Goal: Task Accomplishment & Management: Manage account settings

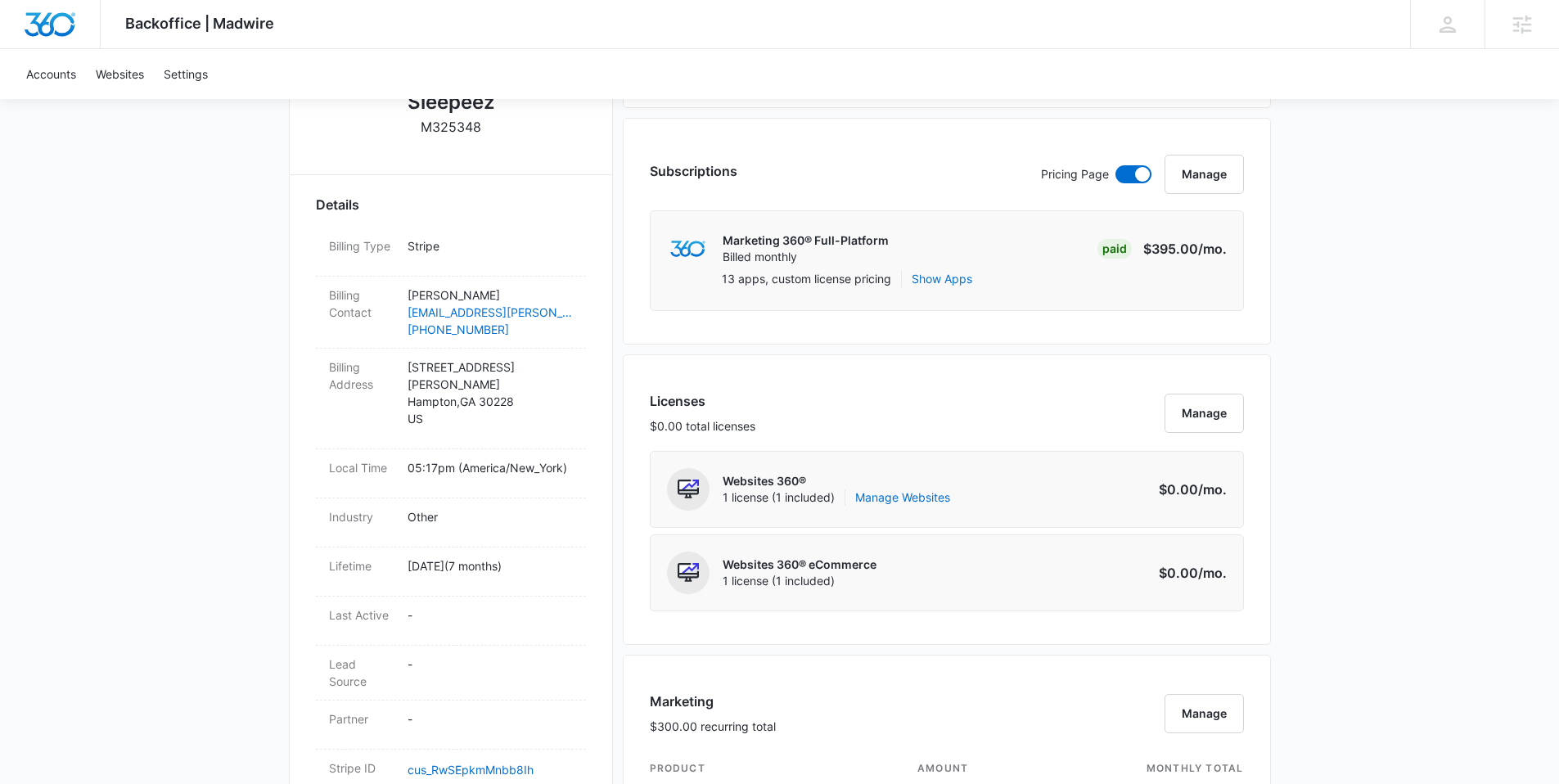
scroll to position [500, 0]
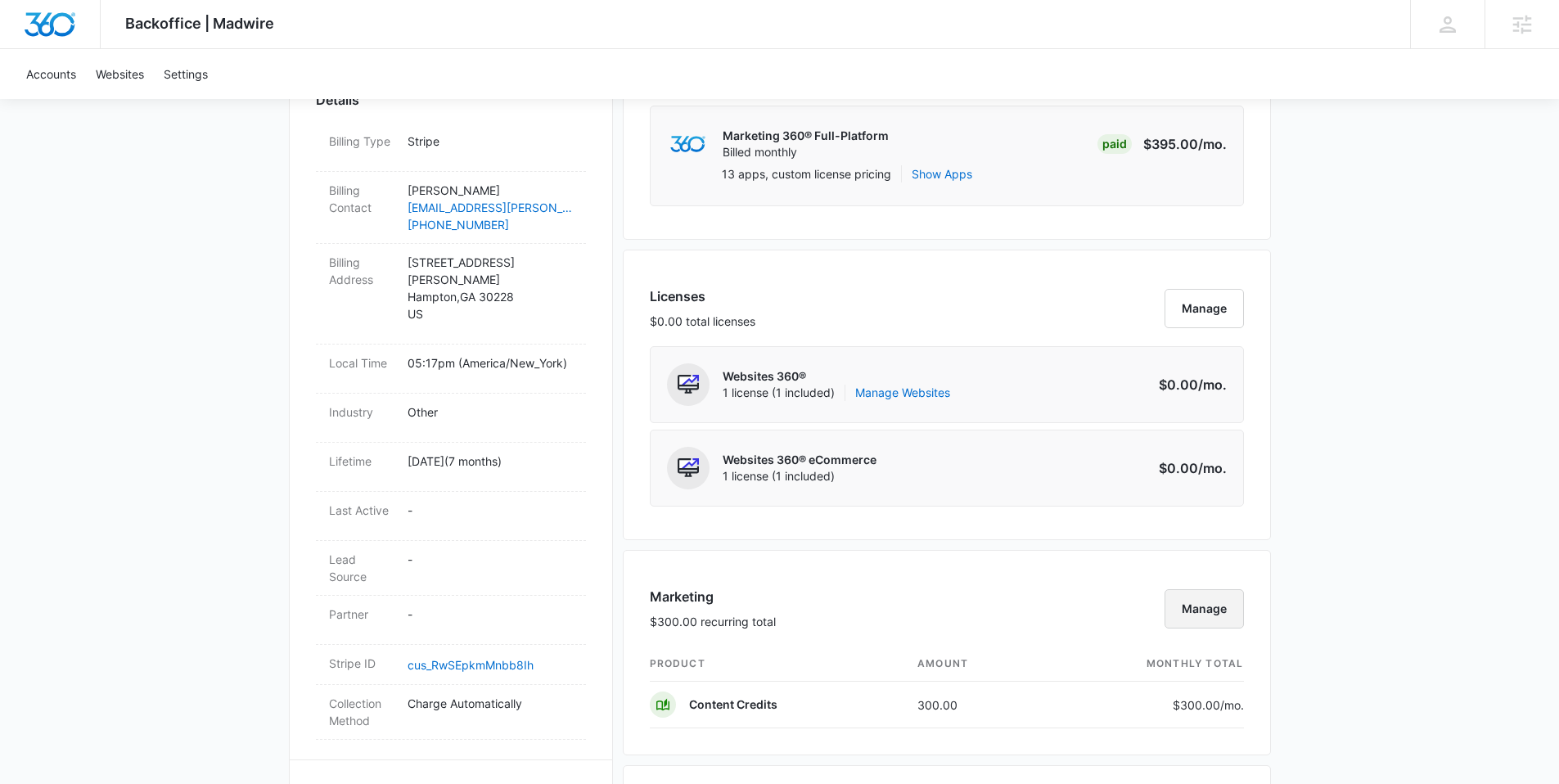
click at [1190, 608] on button "Manage" at bounding box center [1204, 608] width 79 height 40
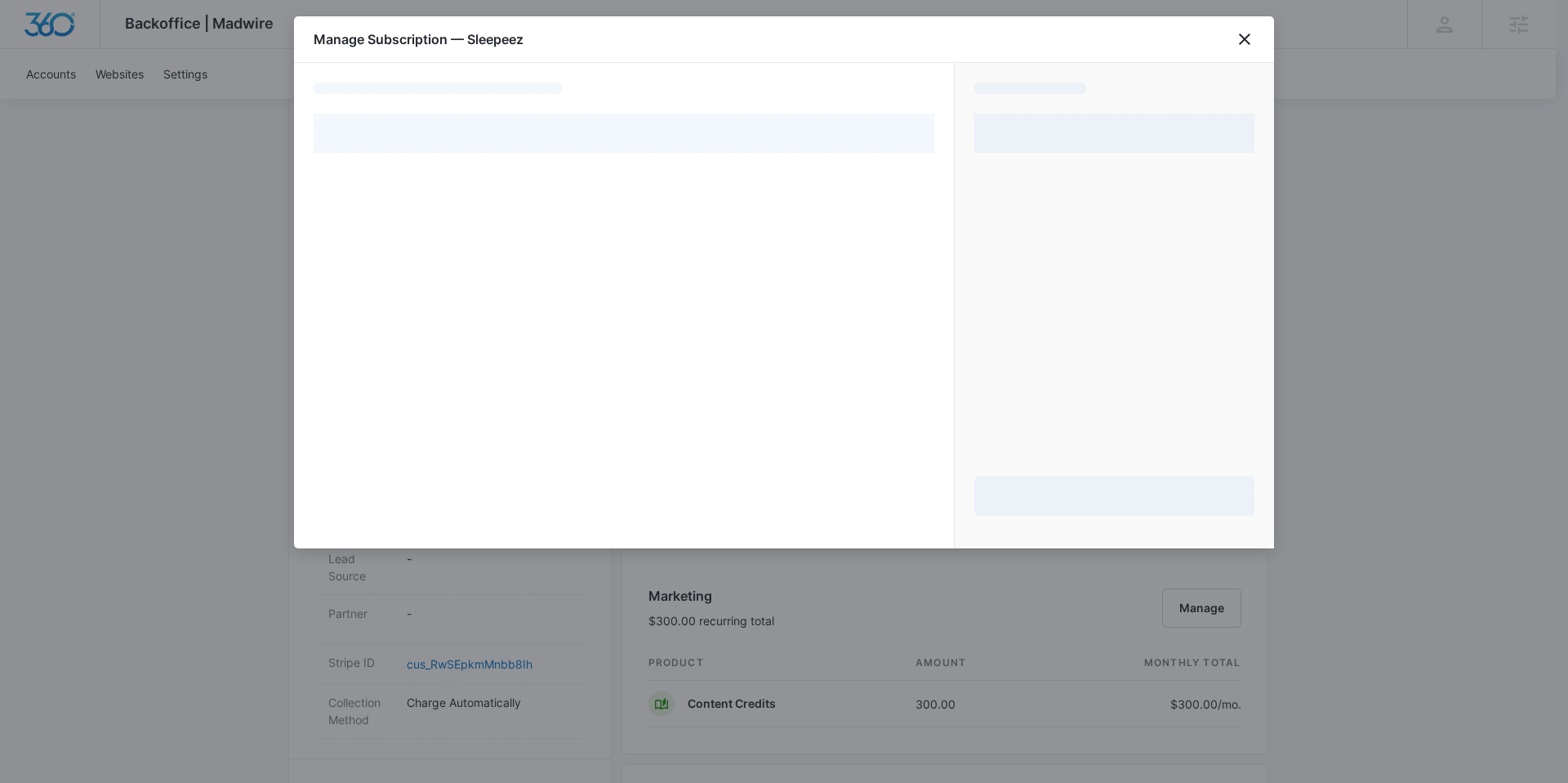
select select "pm_1R3gp8A4n8RTgNjU1WrZQvXC"
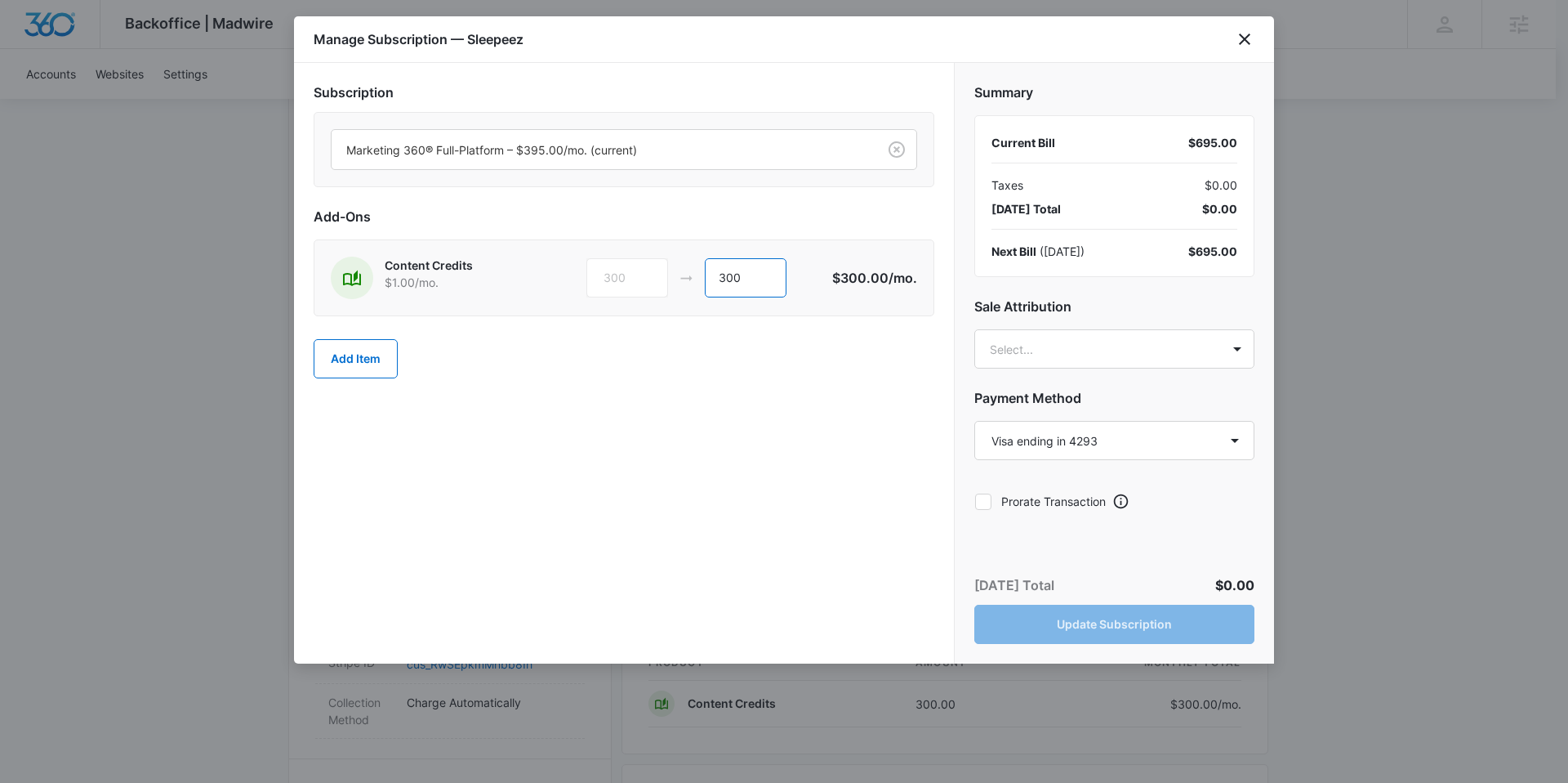
drag, startPoint x: 766, startPoint y: 291, endPoint x: 722, endPoint y: 287, distance: 44.2
click at [722, 287] on input "300" at bounding box center [745, 277] width 82 height 39
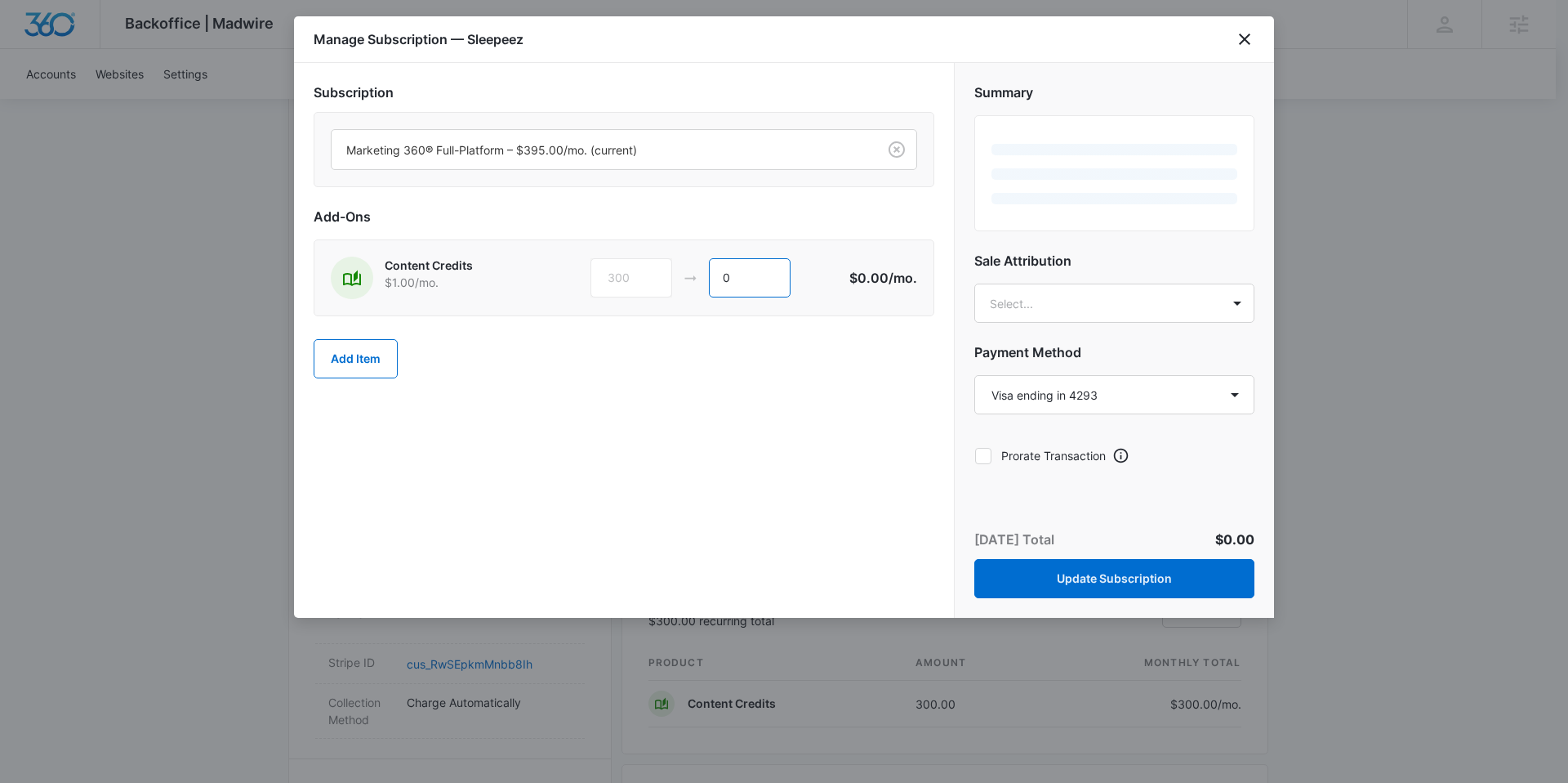
type input "0"
click at [700, 365] on div "Add Item" at bounding box center [624, 358] width 621 height 72
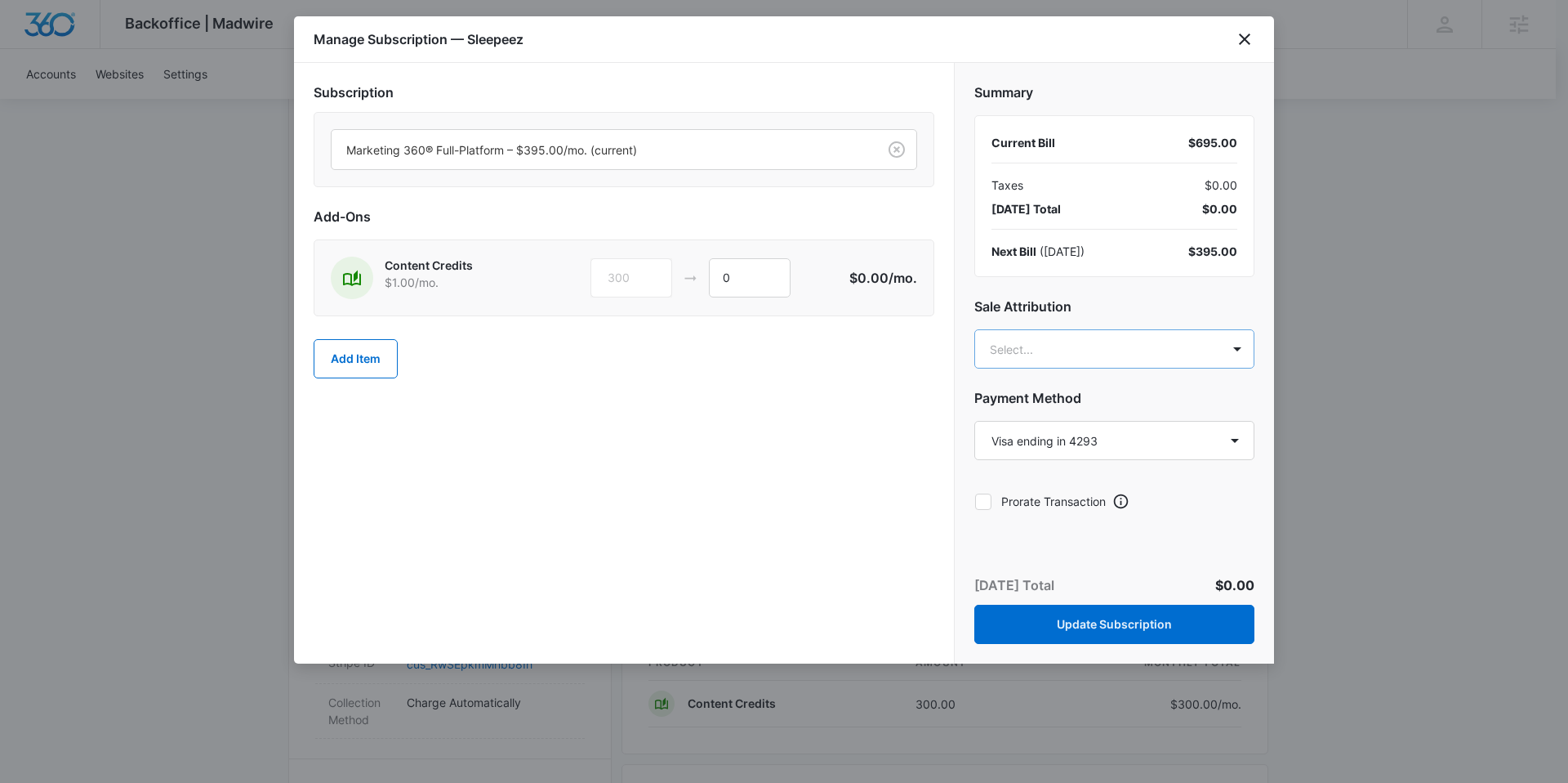
click at [1100, 351] on body "Backoffice | Madwire Apps Settings AA Alexis Austere alexis.austere@madwire.com…" at bounding box center [784, 643] width 1568 height 2285
type input "alex"
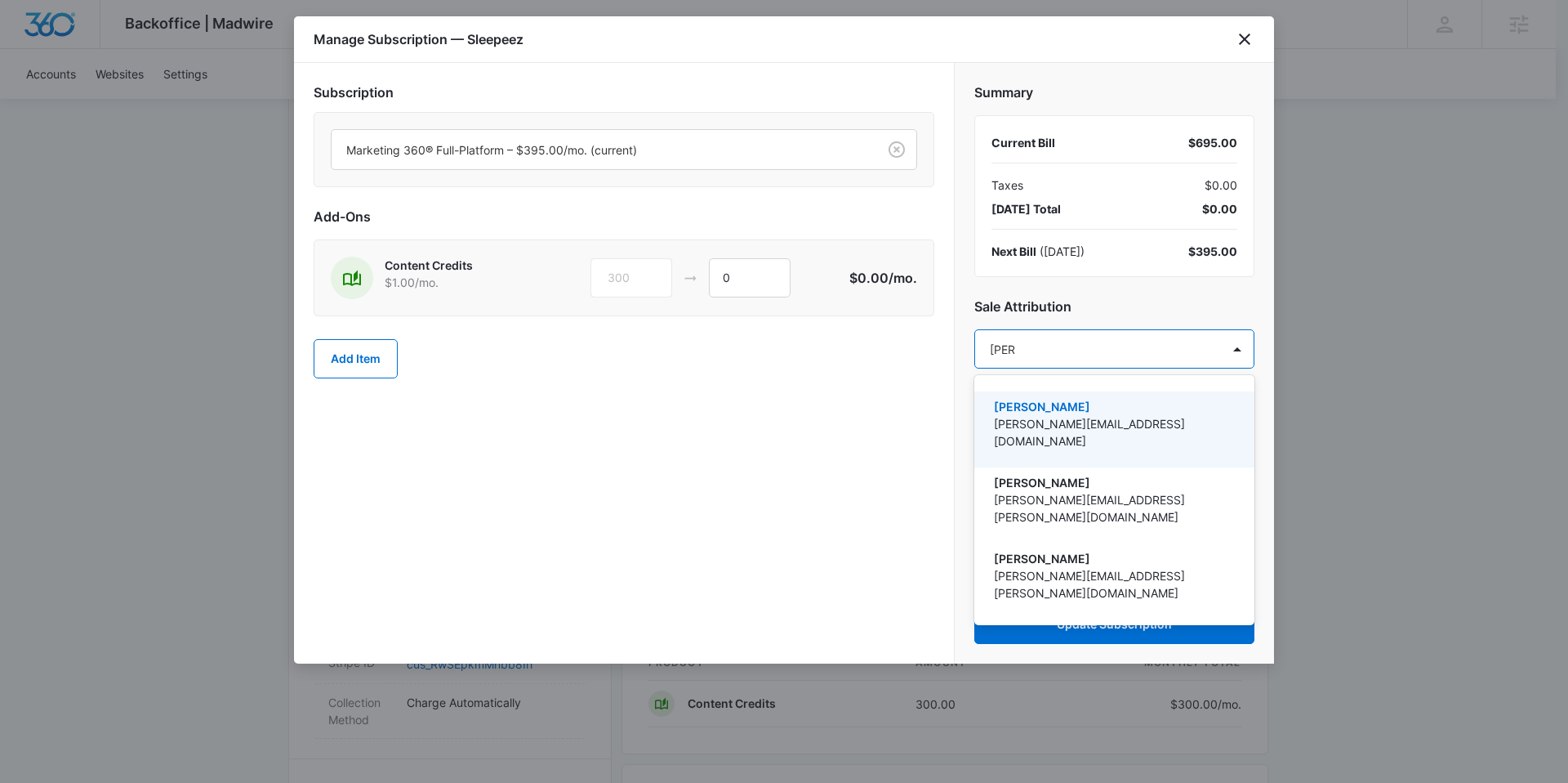
click at [1111, 426] on p "alexis.austere@madwire.com" at bounding box center [1113, 432] width 238 height 35
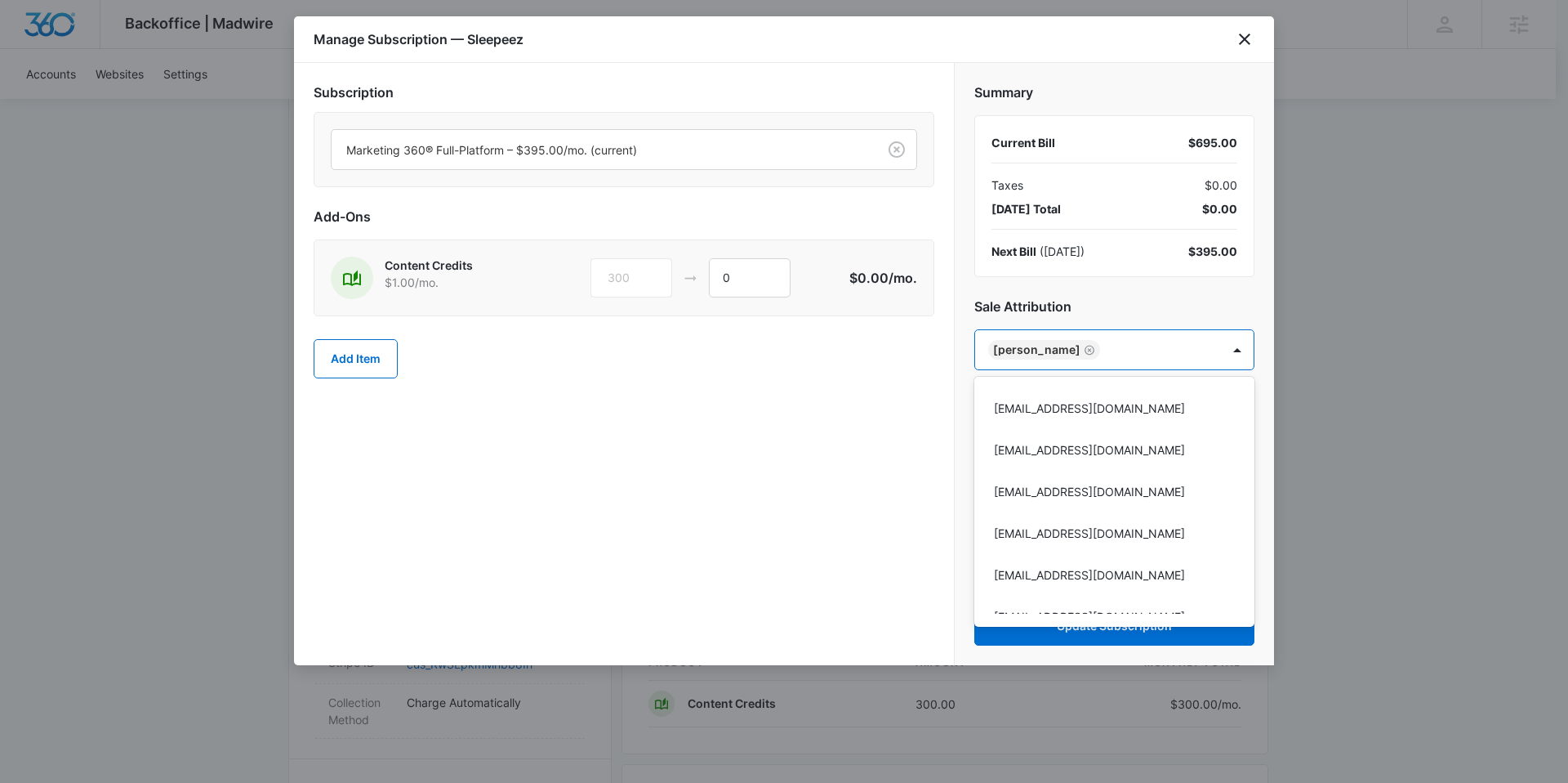
click at [884, 434] on div at bounding box center [784, 391] width 1568 height 783
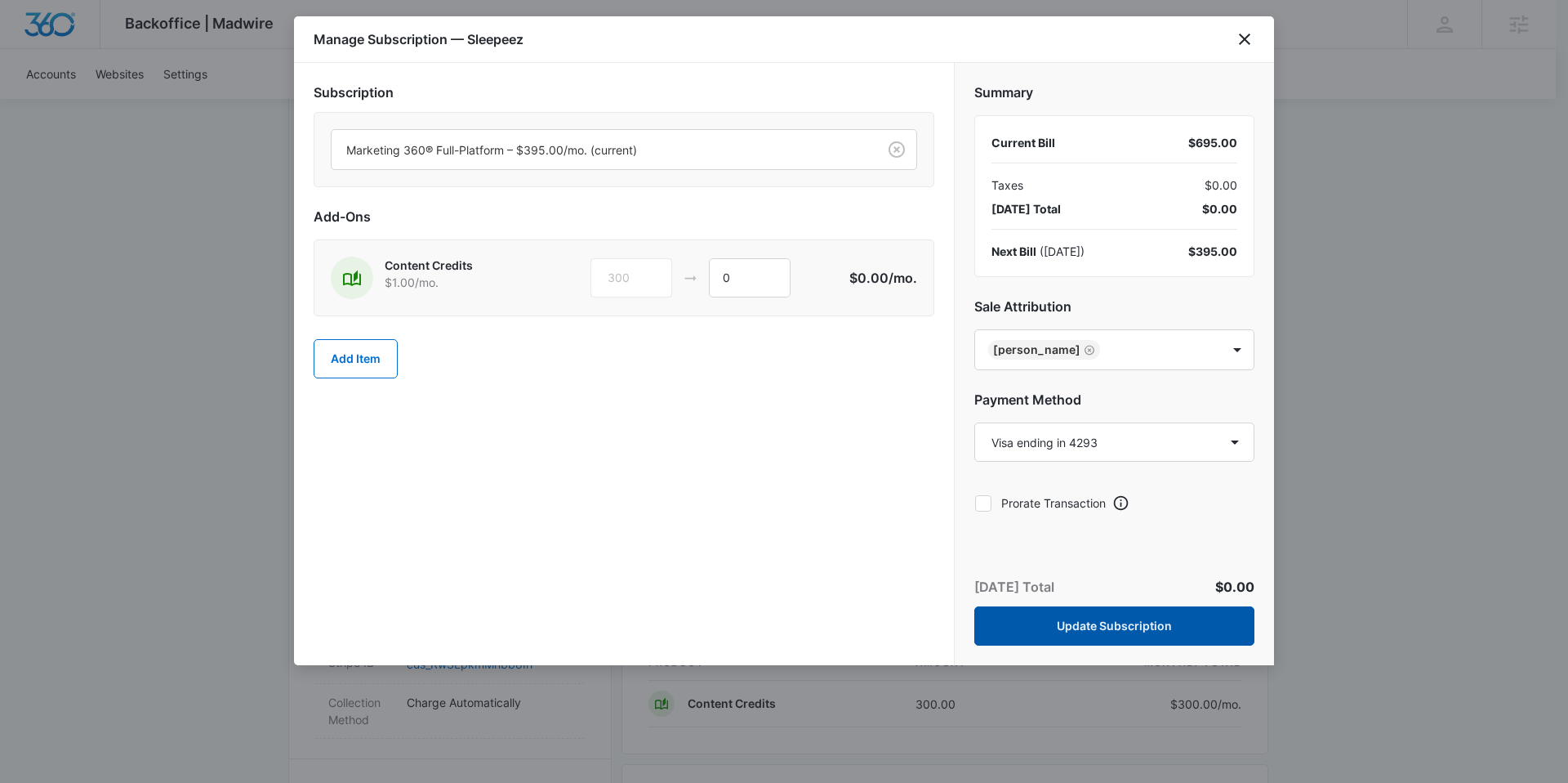
click at [1054, 618] on button "Update Subscription" at bounding box center [1114, 626] width 280 height 39
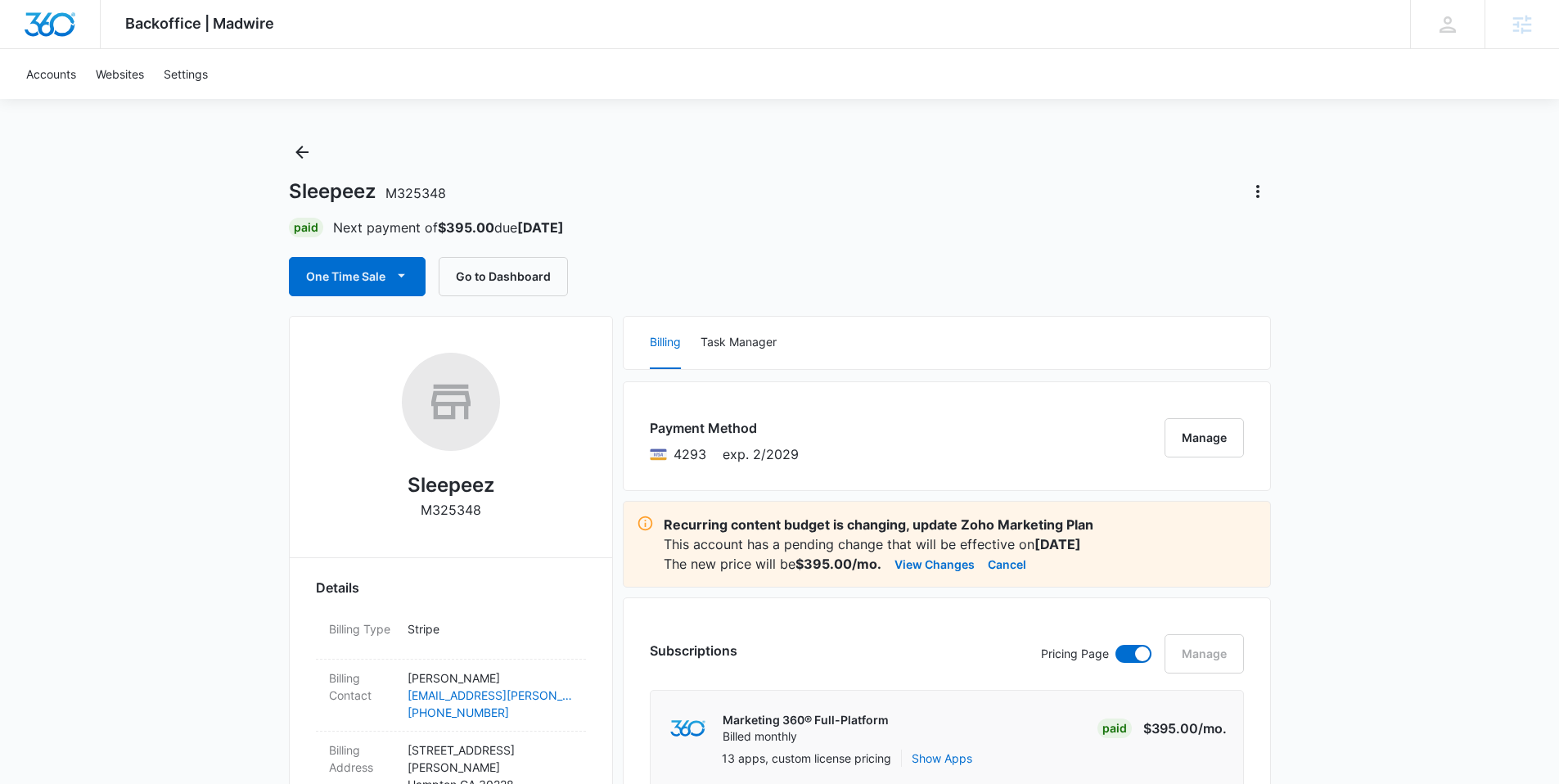
scroll to position [0, 0]
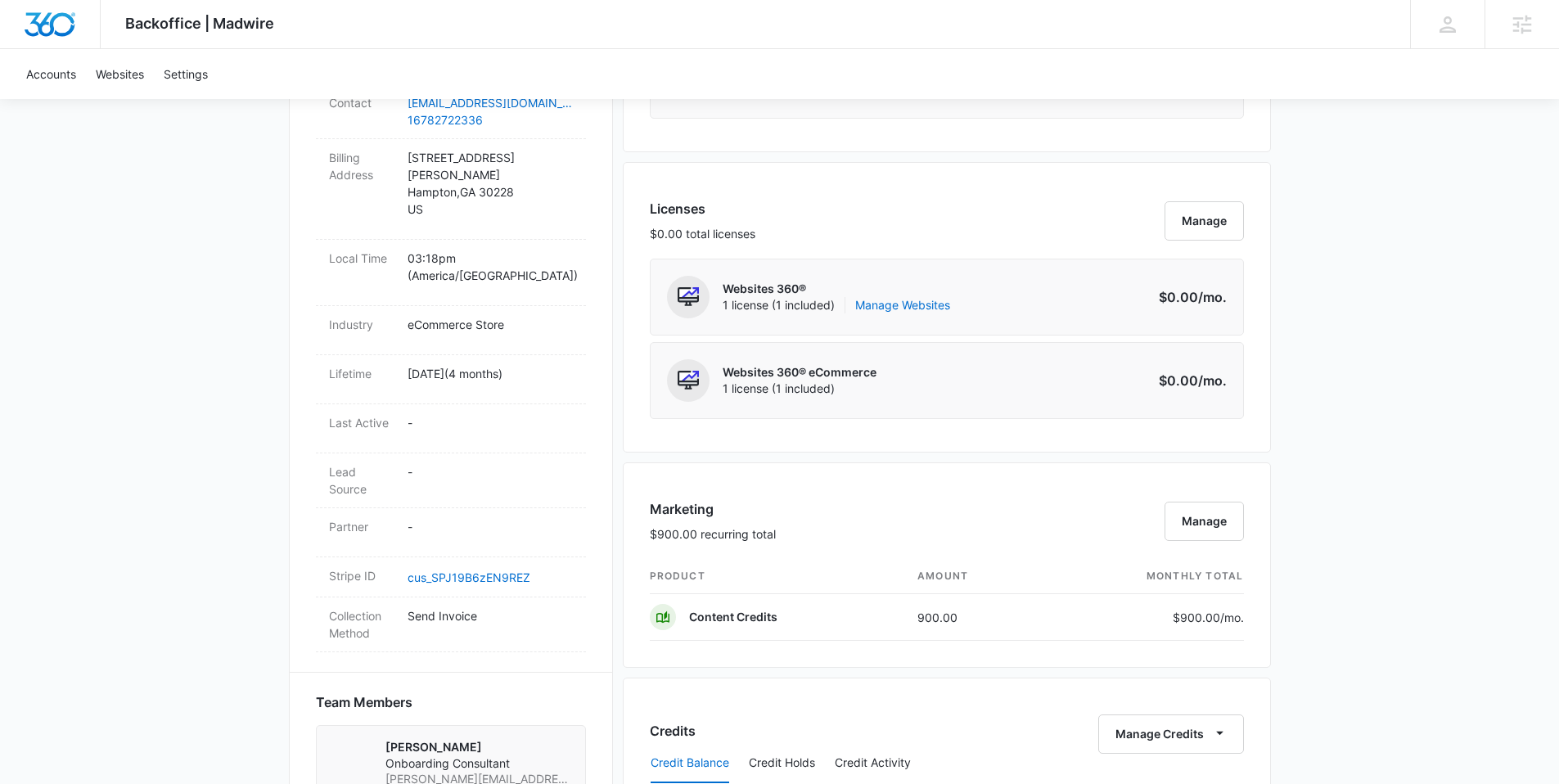
scroll to position [963, 0]
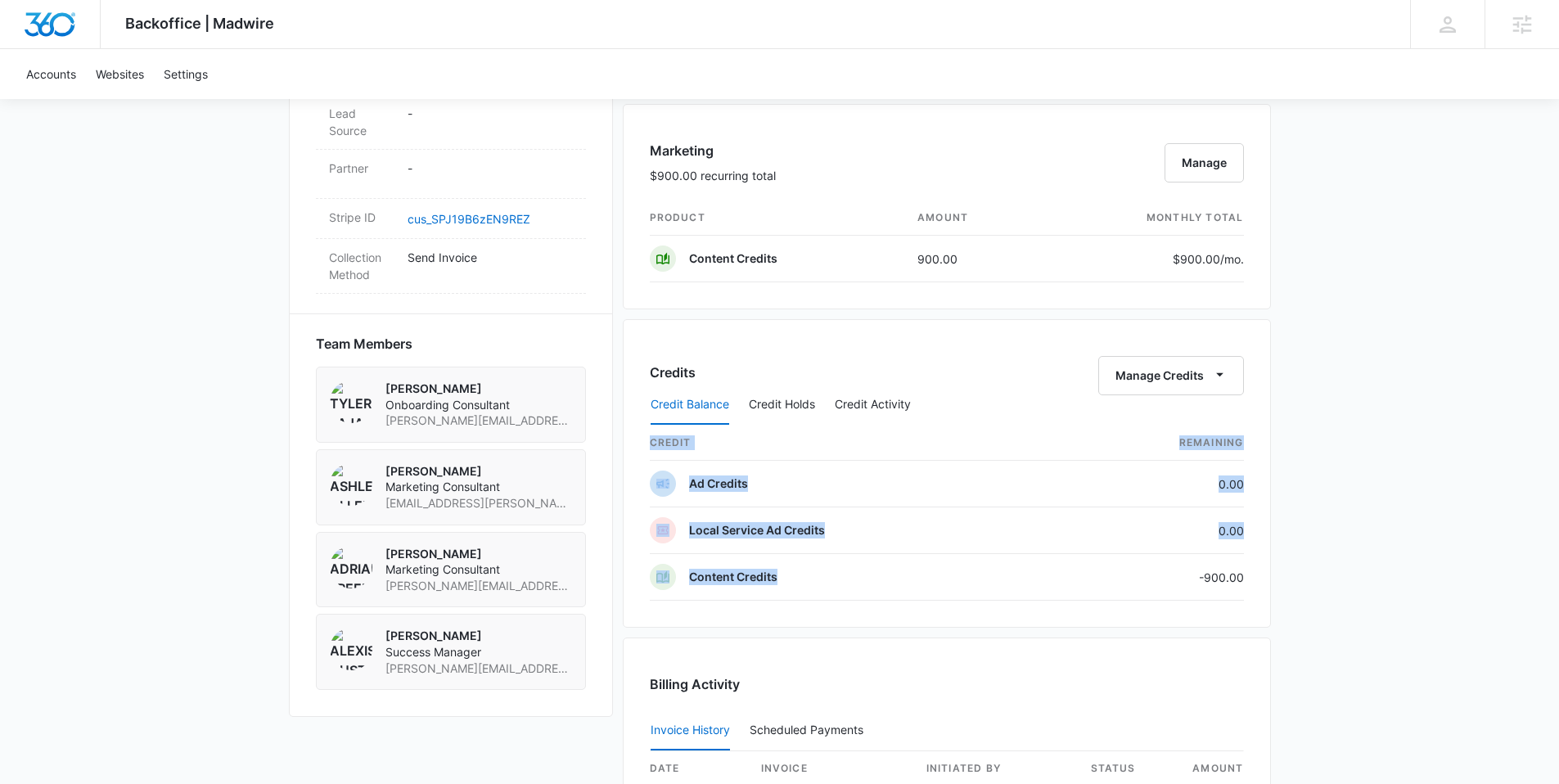
drag, startPoint x: 1199, startPoint y: 573, endPoint x: 1273, endPoint y: 585, distance: 75.0
click at [1272, 586] on div "Backoffice | Madwire Apps Settings AA Alexis Austere alexis.austere@madwire.com…" at bounding box center [780, 124] width 1559 height 2176
click at [1337, 570] on div "Backoffice | Madwire Apps Settings AA Alexis Austere alexis.austere@madwire.com…" at bounding box center [780, 124] width 1559 height 2176
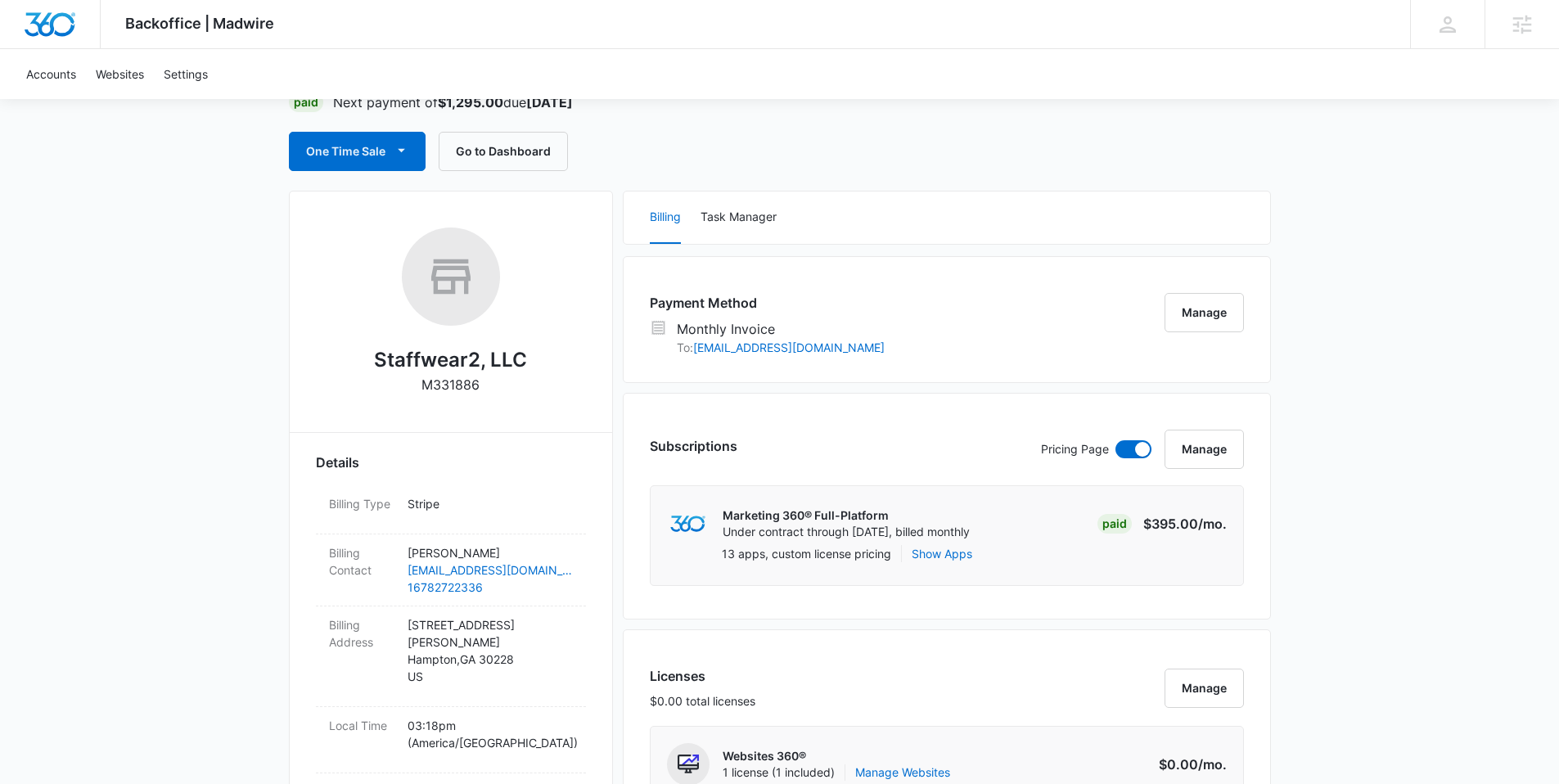
scroll to position [0, 0]
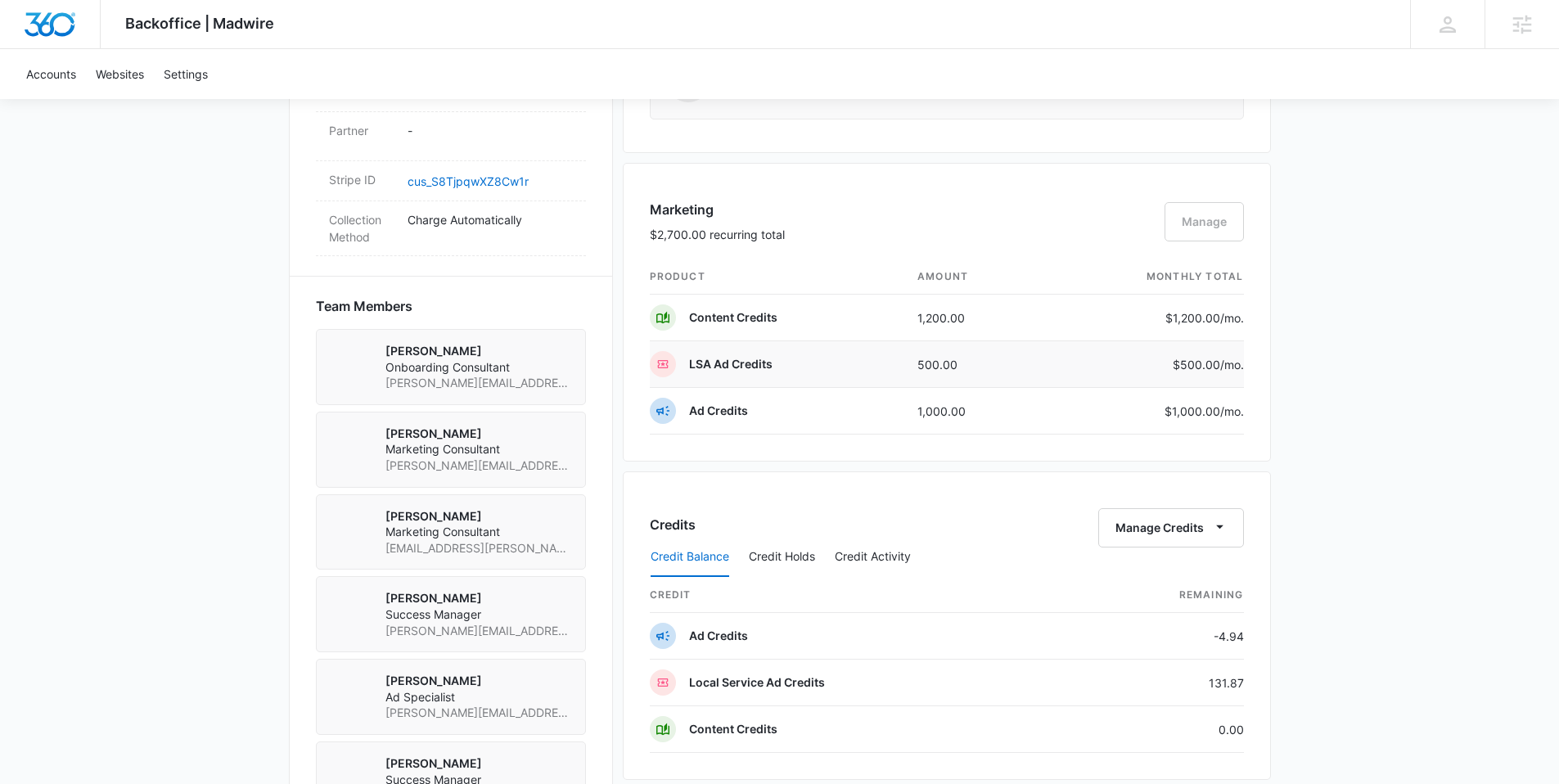
scroll to position [1124, 0]
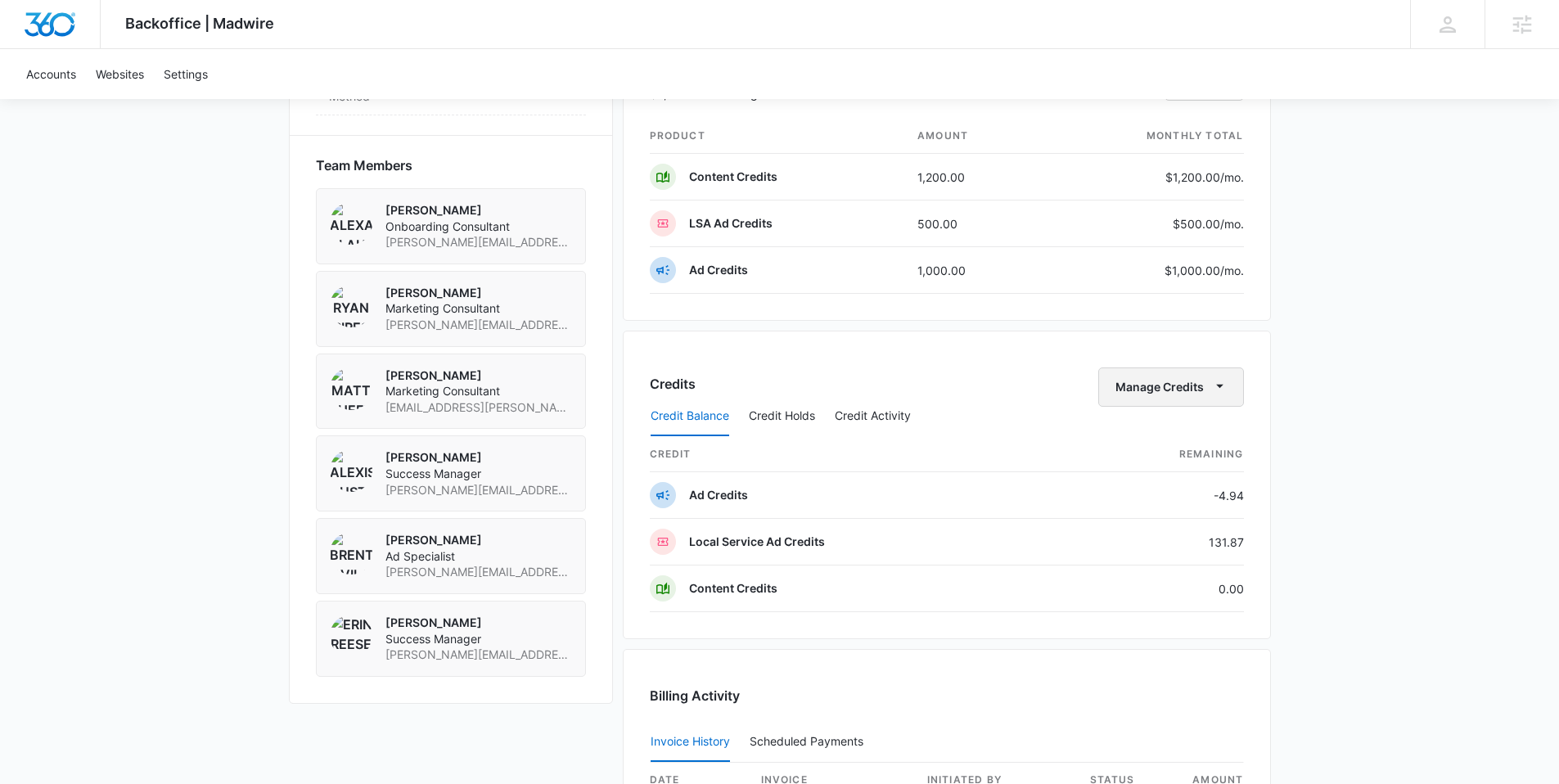
click at [1152, 389] on button "Manage Credits" at bounding box center [1171, 387] width 146 height 40
click at [1131, 434] on div "Transfer Credits" at bounding box center [1162, 440] width 86 height 12
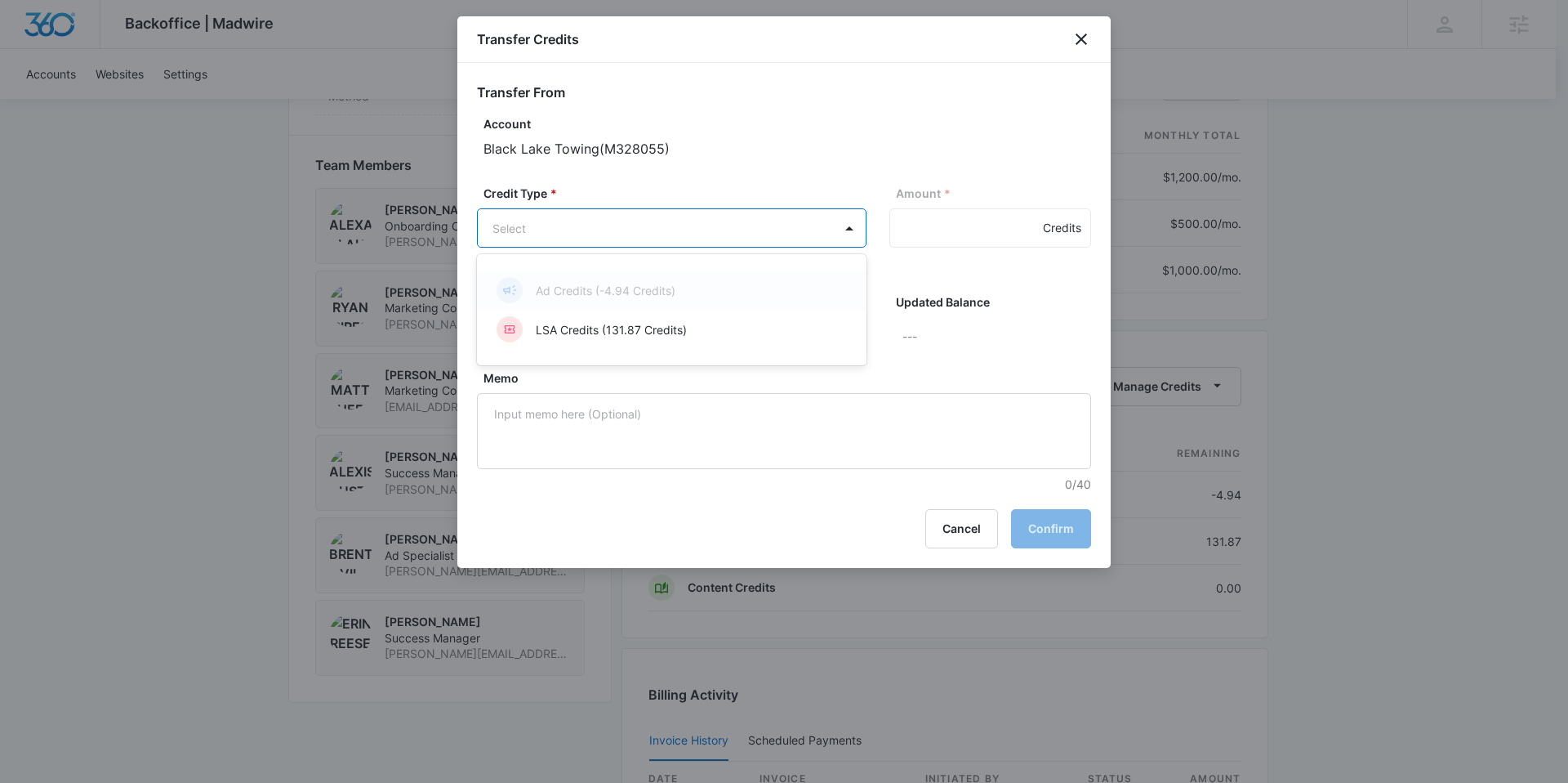
click at [671, 235] on body "Backoffice | Madwire Apps Settings AA Alexis Austere alexis.austere@madwire.com…" at bounding box center [784, 193] width 1568 height 2632
click at [601, 321] on p "LSA Credits (131.87 Credits)" at bounding box center [611, 329] width 151 height 17
click at [599, 327] on body "Backoffice | Madwire Apps Settings AA Alexis Austere alexis.austere@madwire.com…" at bounding box center [784, 193] width 1568 height 2632
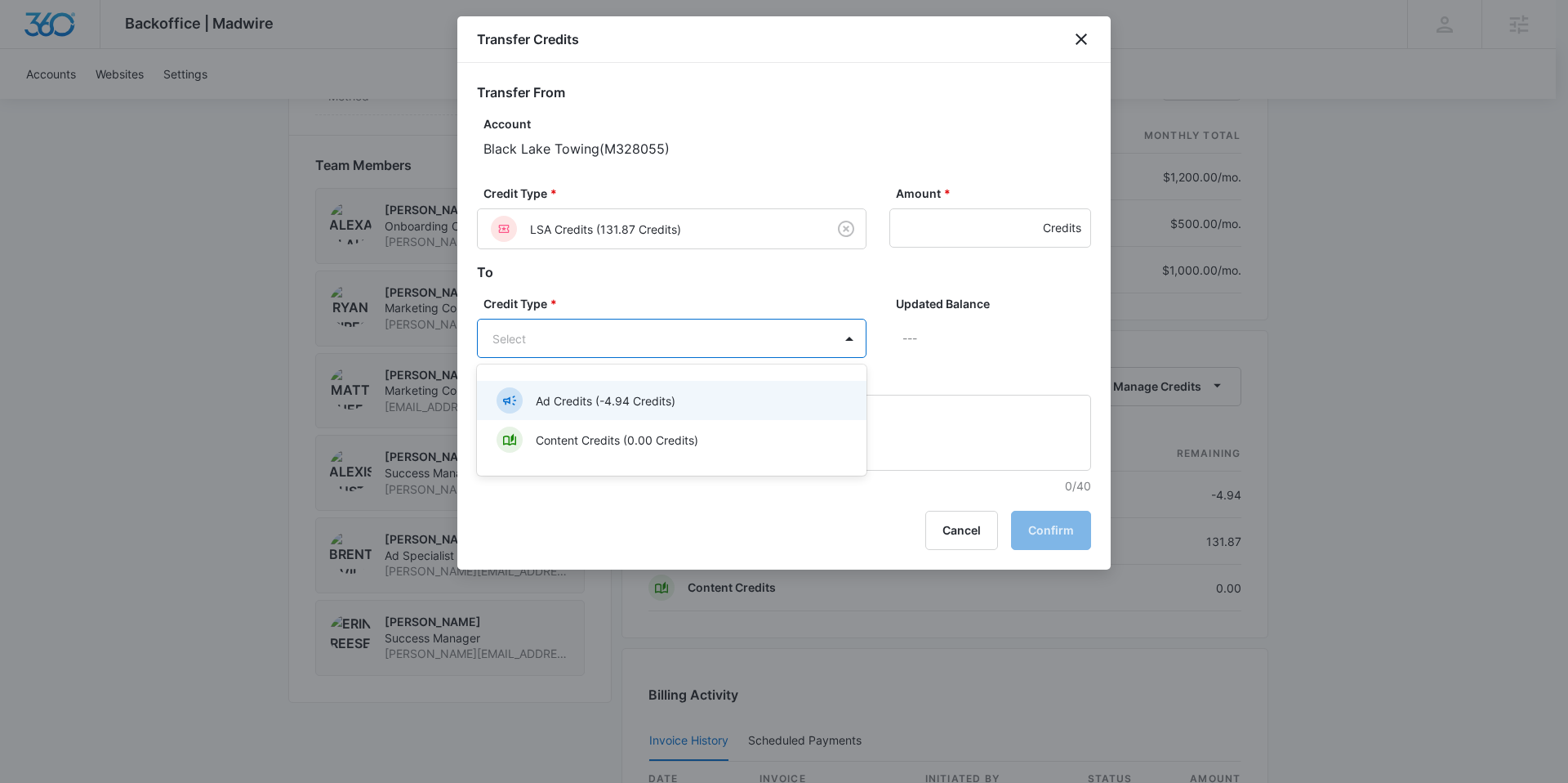
click at [589, 378] on div "Ad Credits (-4.94 Credits) Content Credits (0.00 Credits)" at bounding box center [671, 420] width 390 height 85
click at [587, 385] on div "Ad Credits (-4.94 Credits)" at bounding box center [671, 400] width 390 height 39
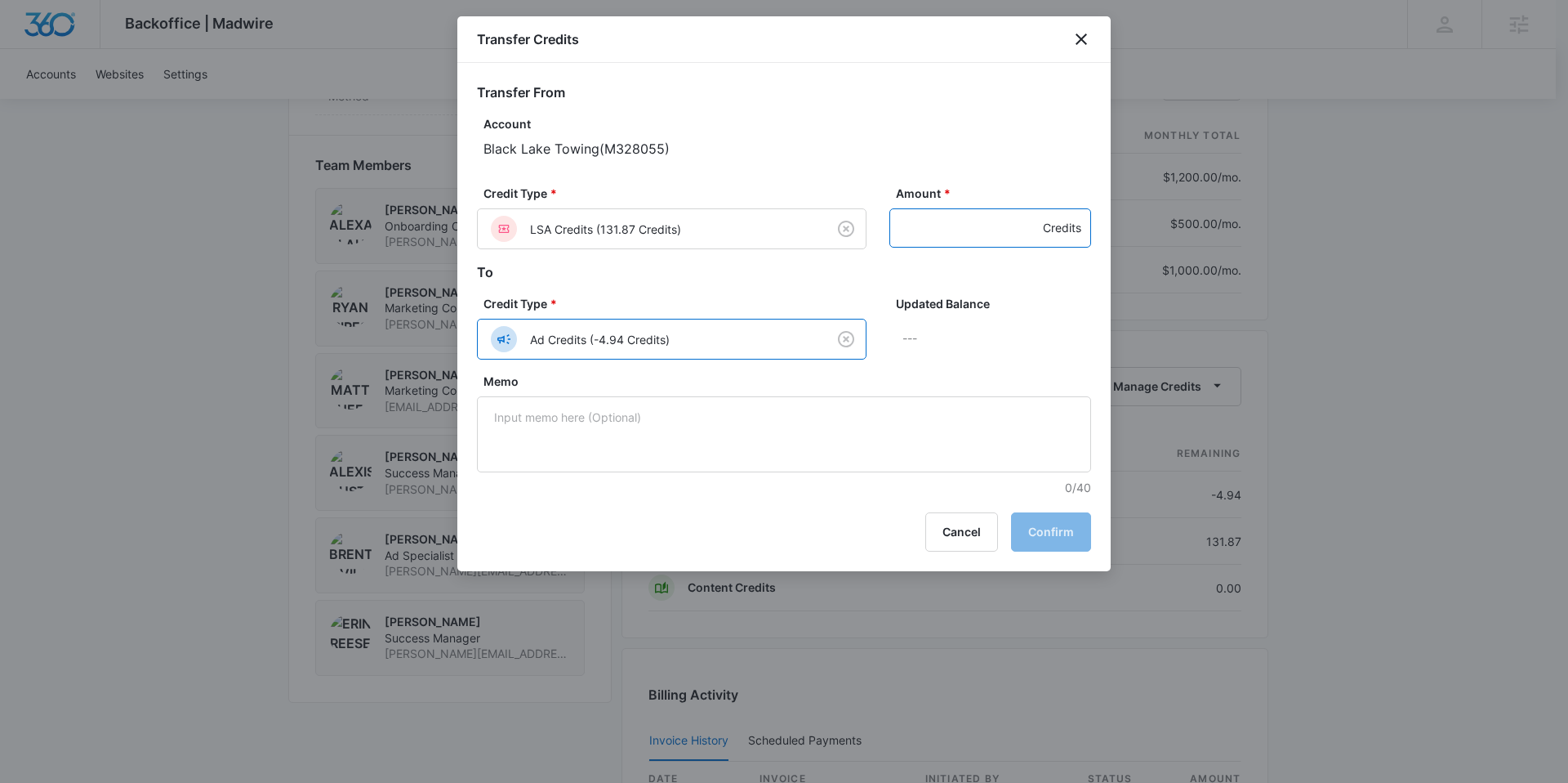
click at [910, 237] on input "Amount *" at bounding box center [990, 227] width 202 height 39
type input "50"
click at [1049, 536] on button "Confirm" at bounding box center [1050, 532] width 80 height 39
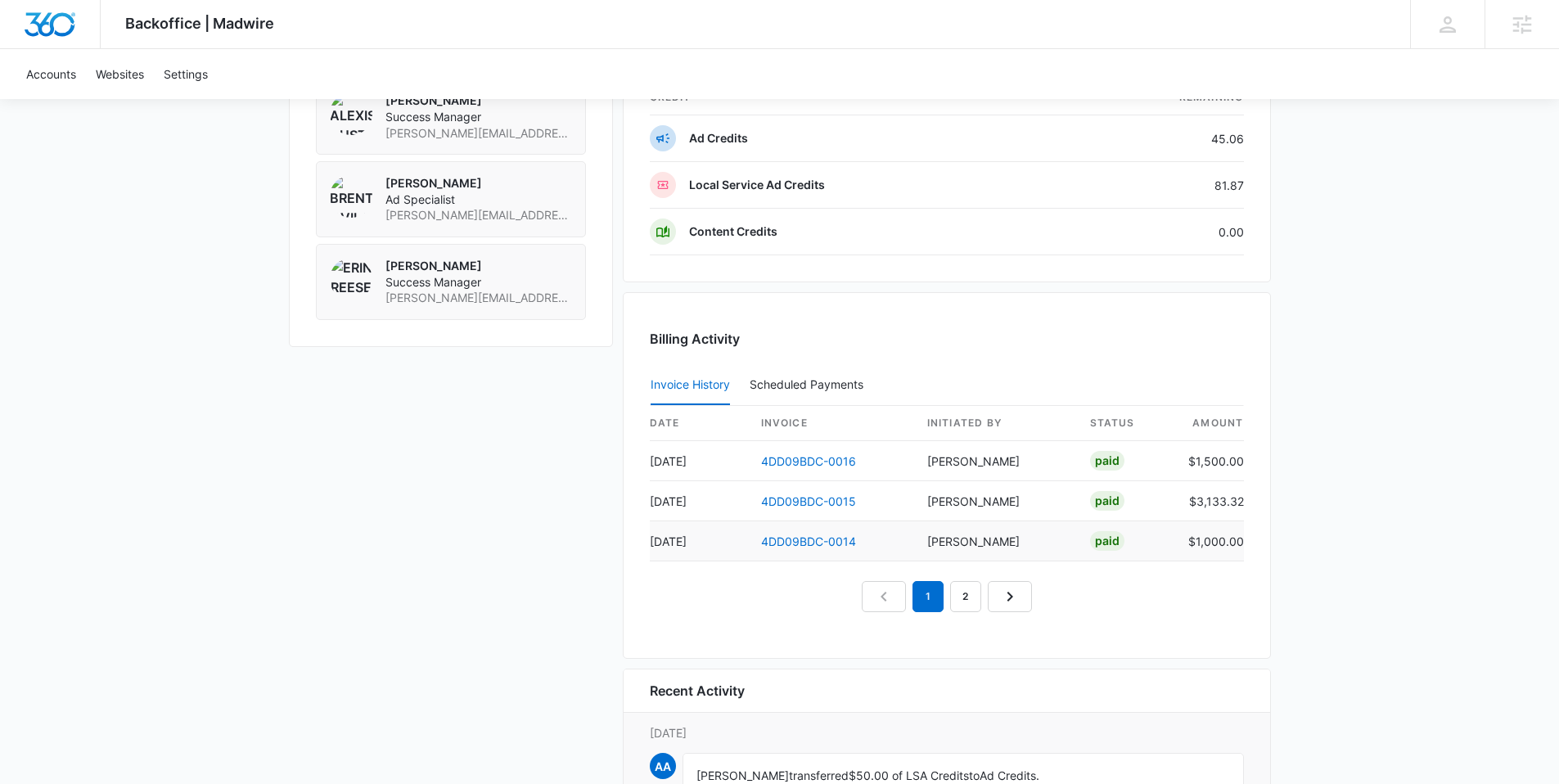
scroll to position [1635, 0]
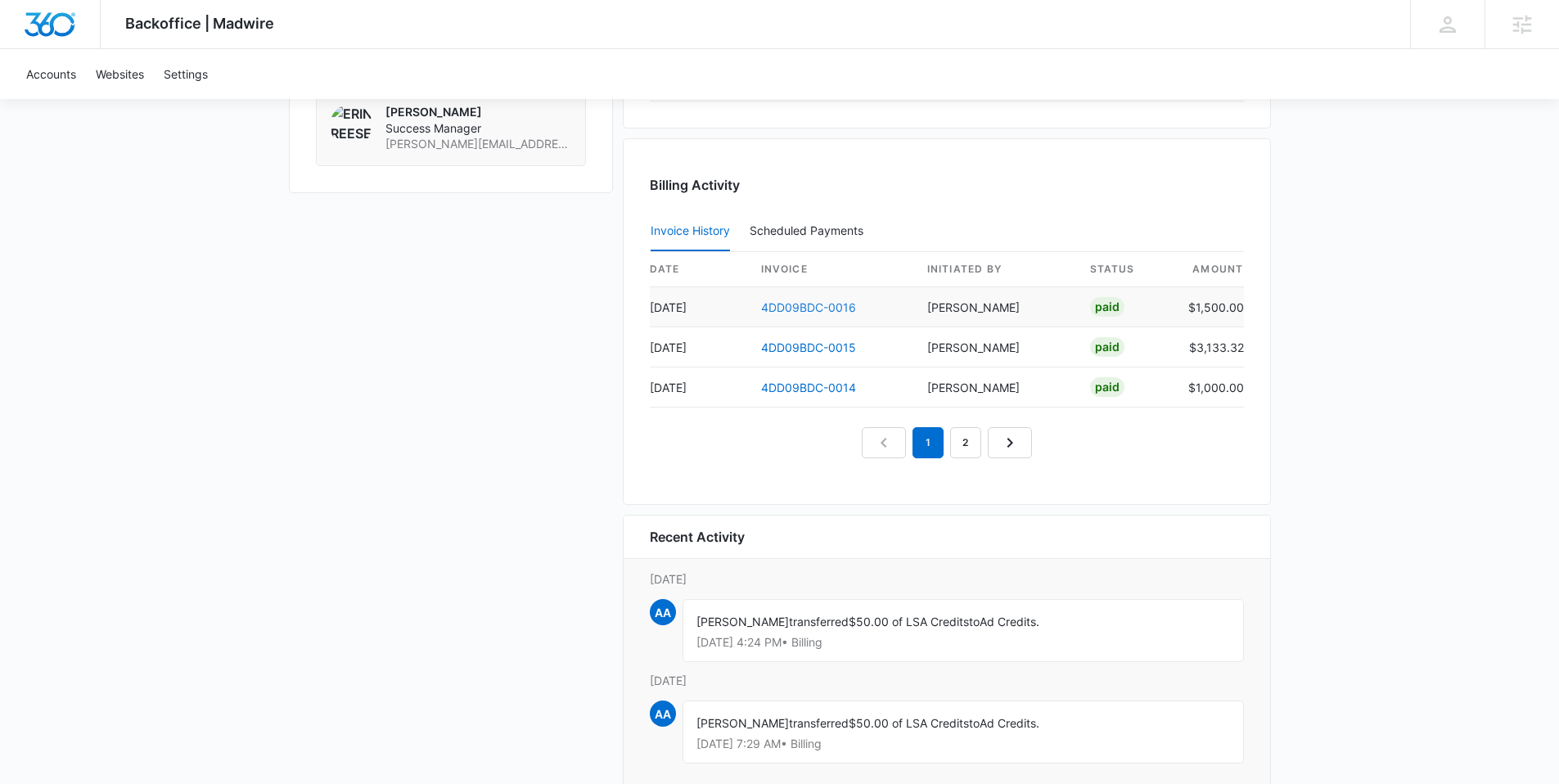
click at [813, 310] on link "4DD09BDC-0016" at bounding box center [808, 307] width 95 height 14
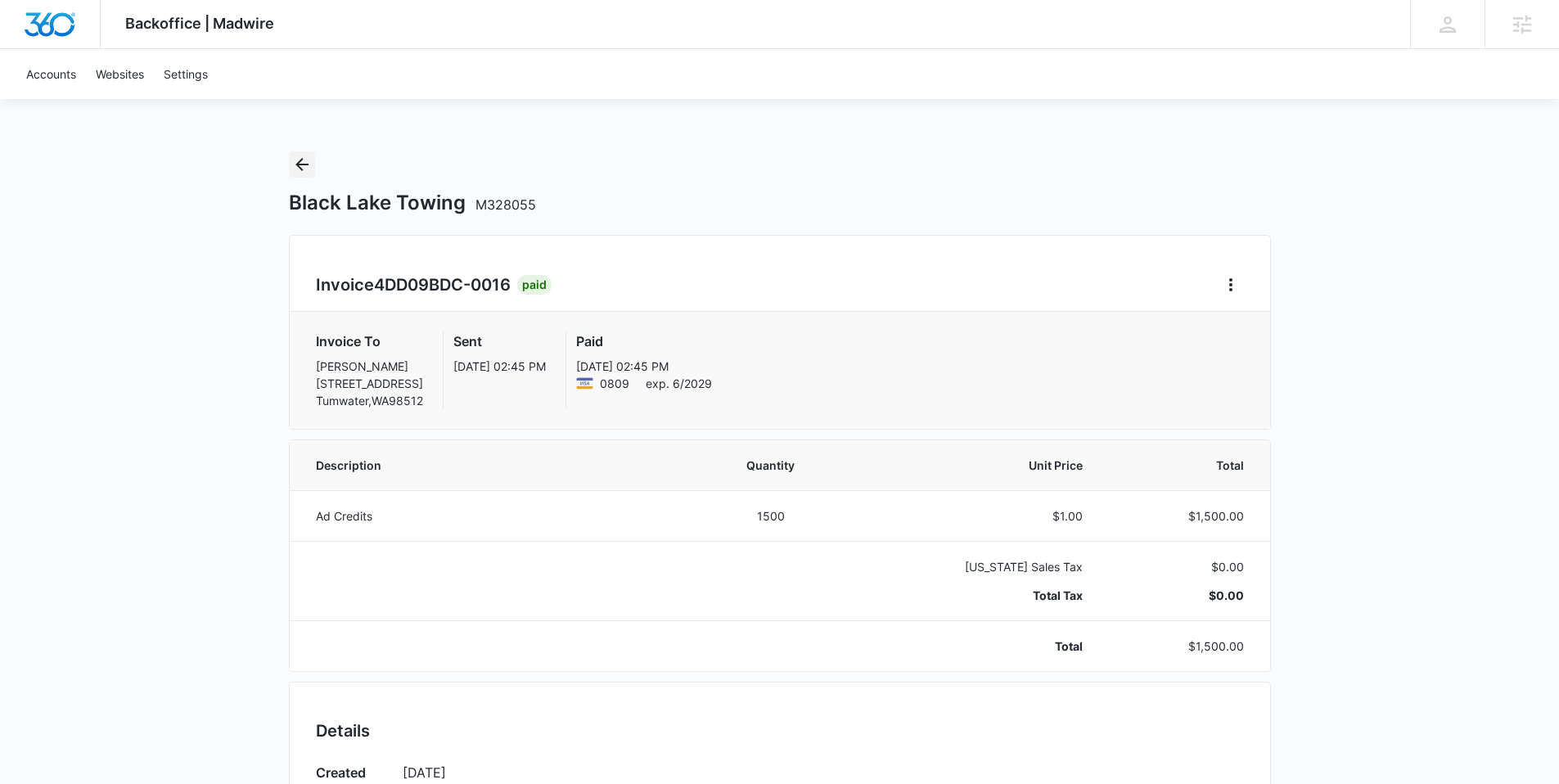
click at [295, 160] on icon "Back" at bounding box center [302, 164] width 19 height 19
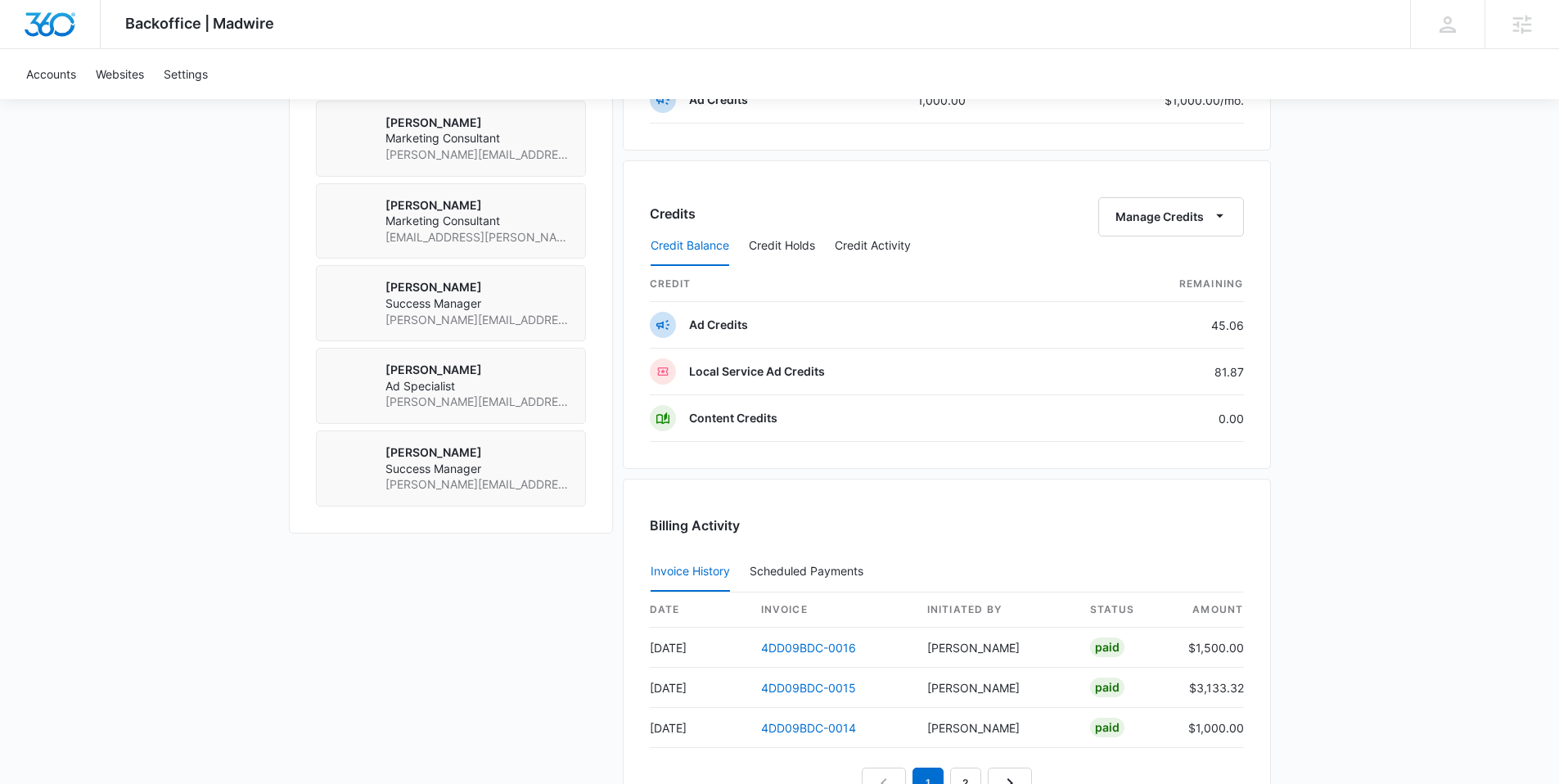
scroll to position [1379, 0]
